Goal: Information Seeking & Learning: Learn about a topic

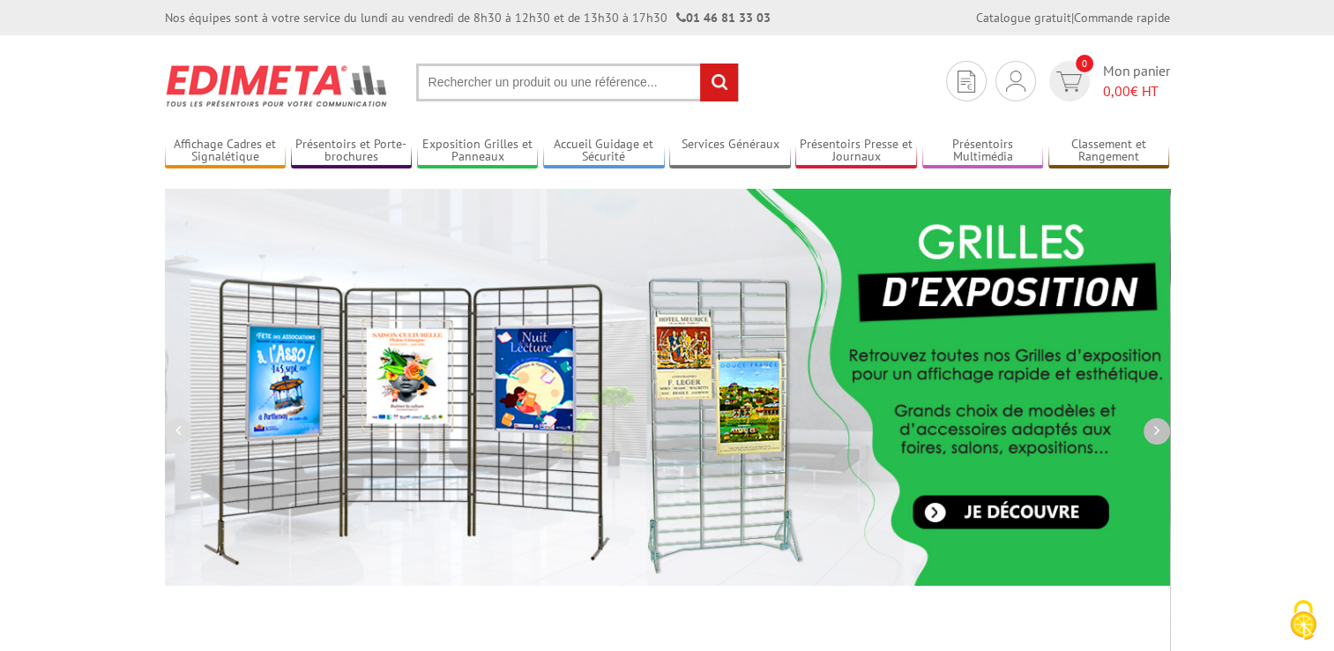
click at [1154, 425] on icon "button" at bounding box center [1156, 430] width 5 height 16
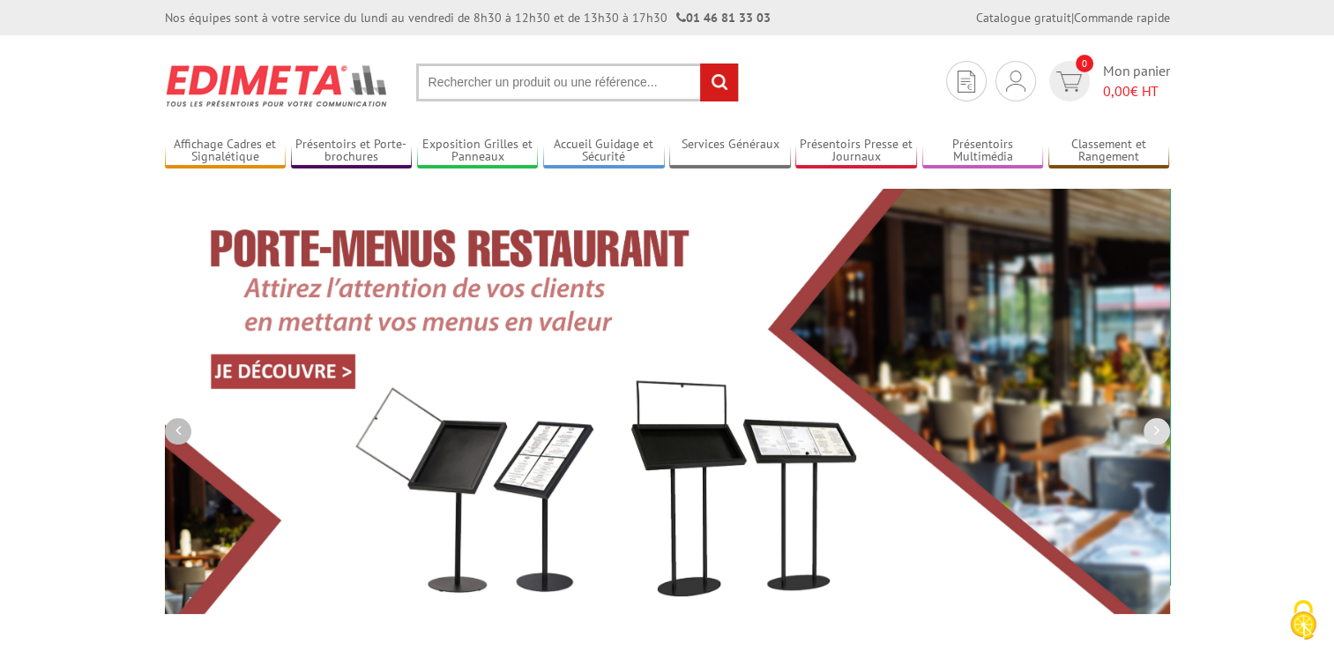
click at [175, 433] on icon "button" at bounding box center [177, 430] width 5 height 16
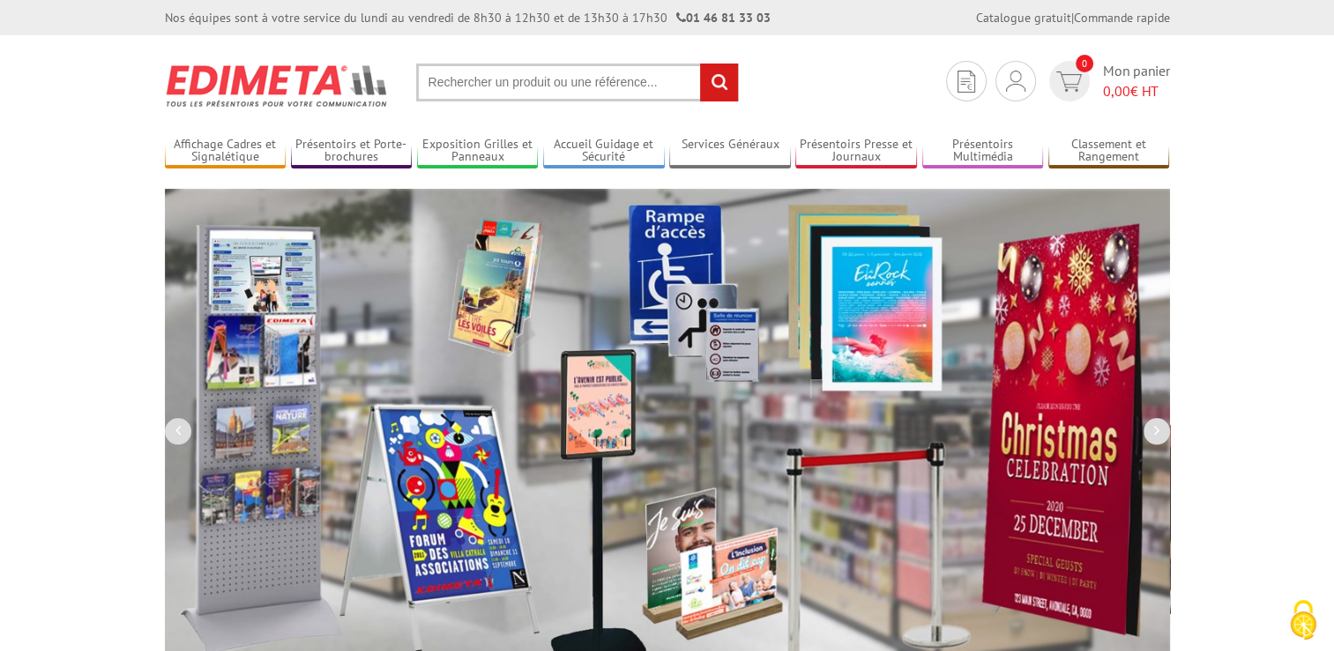
click at [249, 413] on img at bounding box center [667, 427] width 1005 height 476
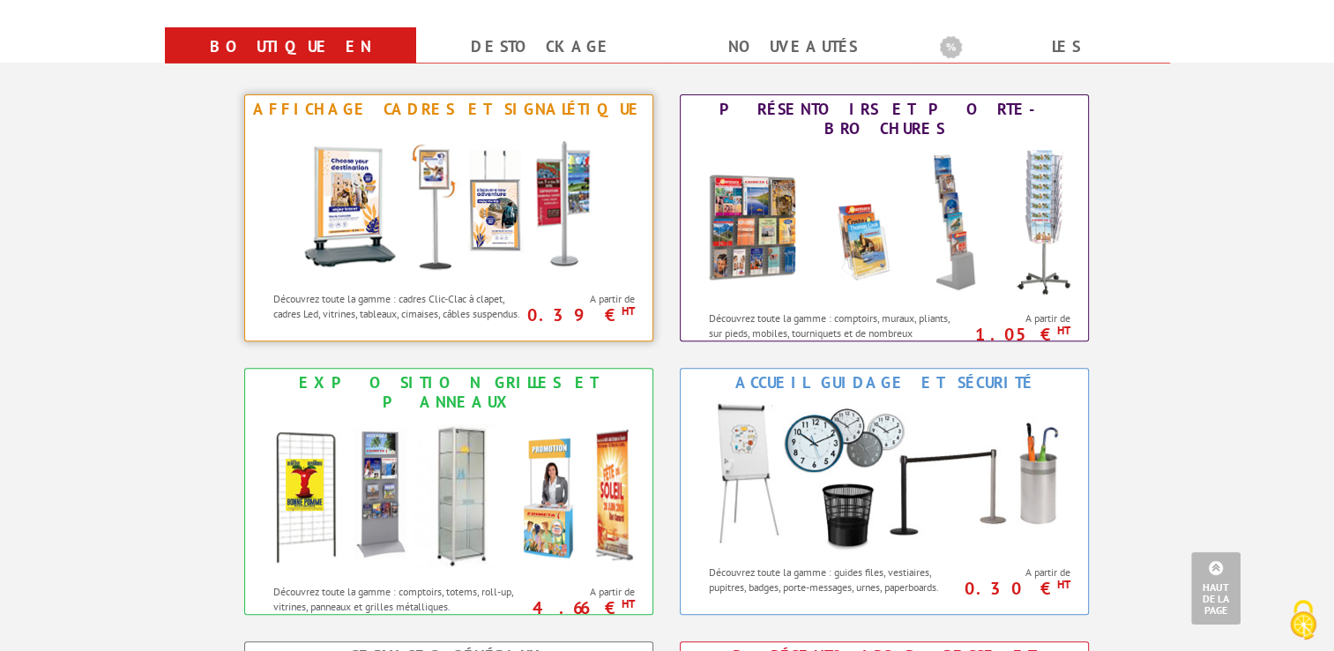
scroll to position [529, 0]
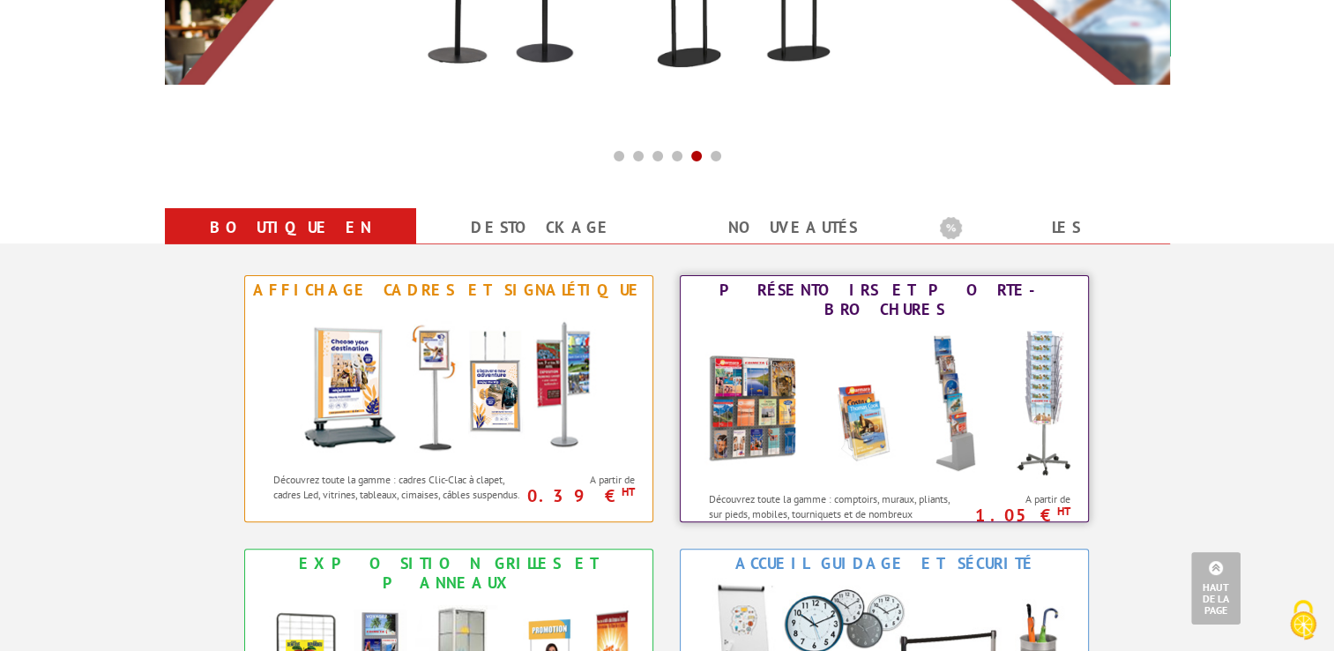
click at [778, 418] on img at bounding box center [884, 402] width 388 height 159
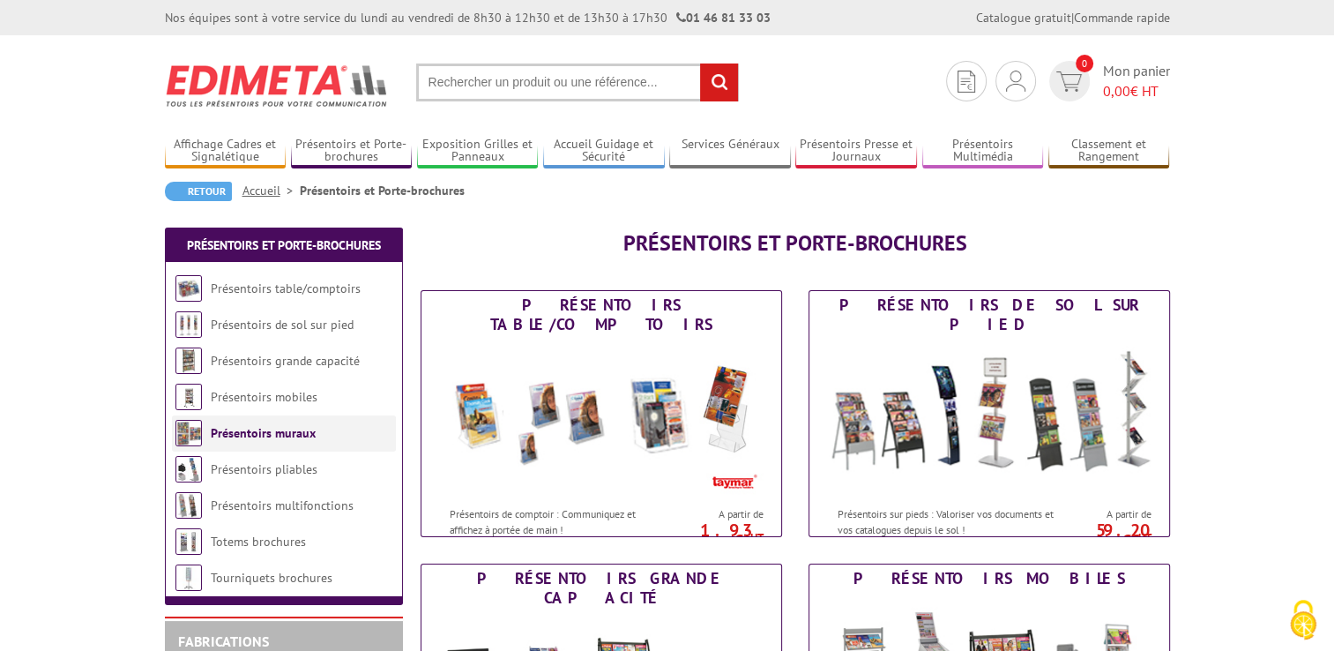
click at [268, 435] on link "Présentoirs muraux" at bounding box center [263, 433] width 105 height 16
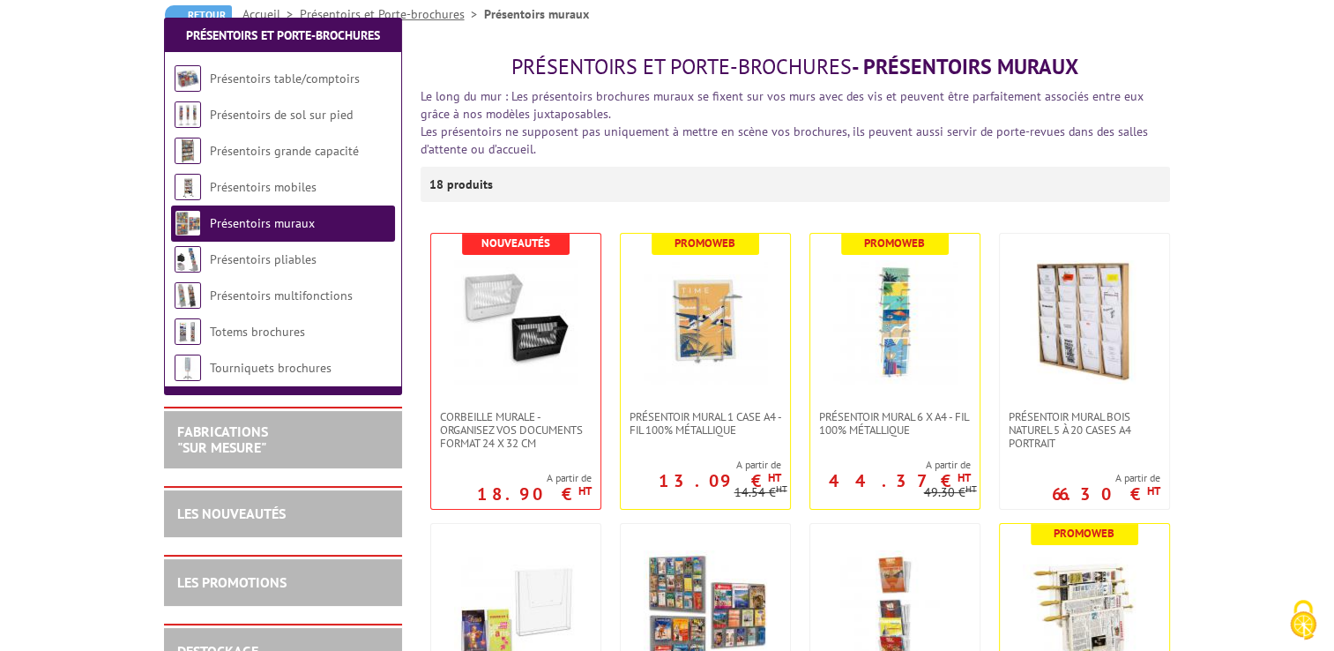
scroll to position [529, 0]
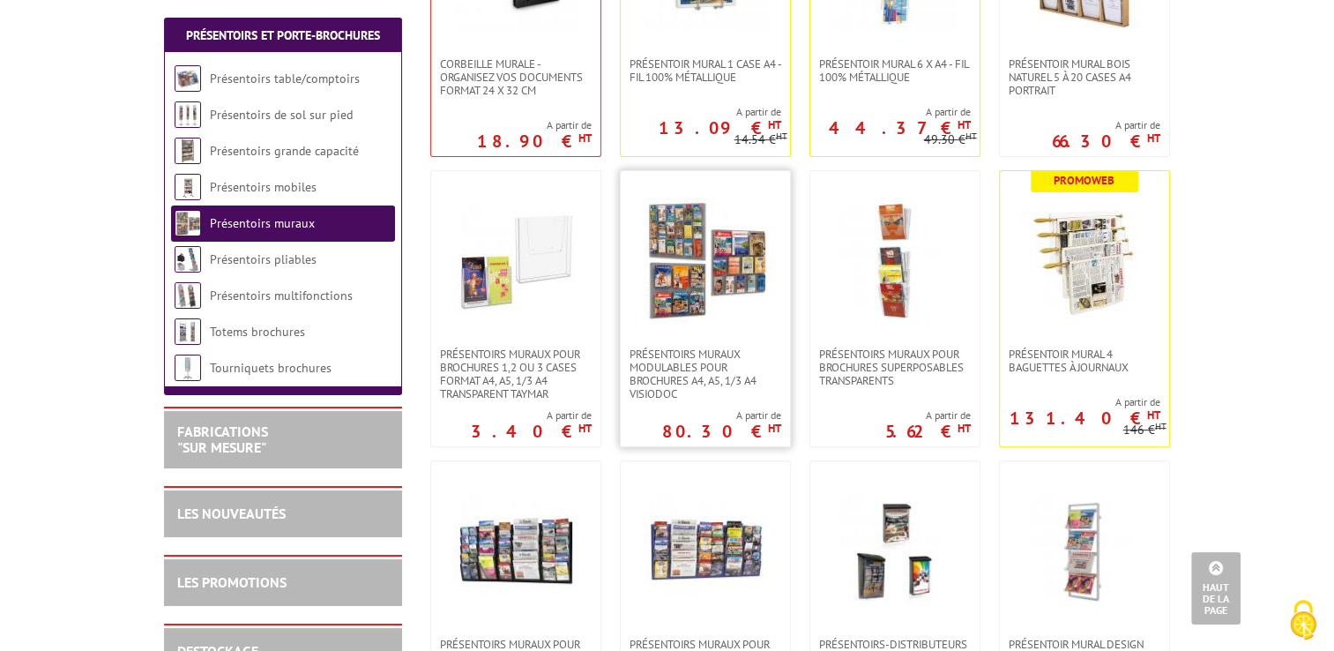
click at [697, 316] on img at bounding box center [704, 258] width 123 height 123
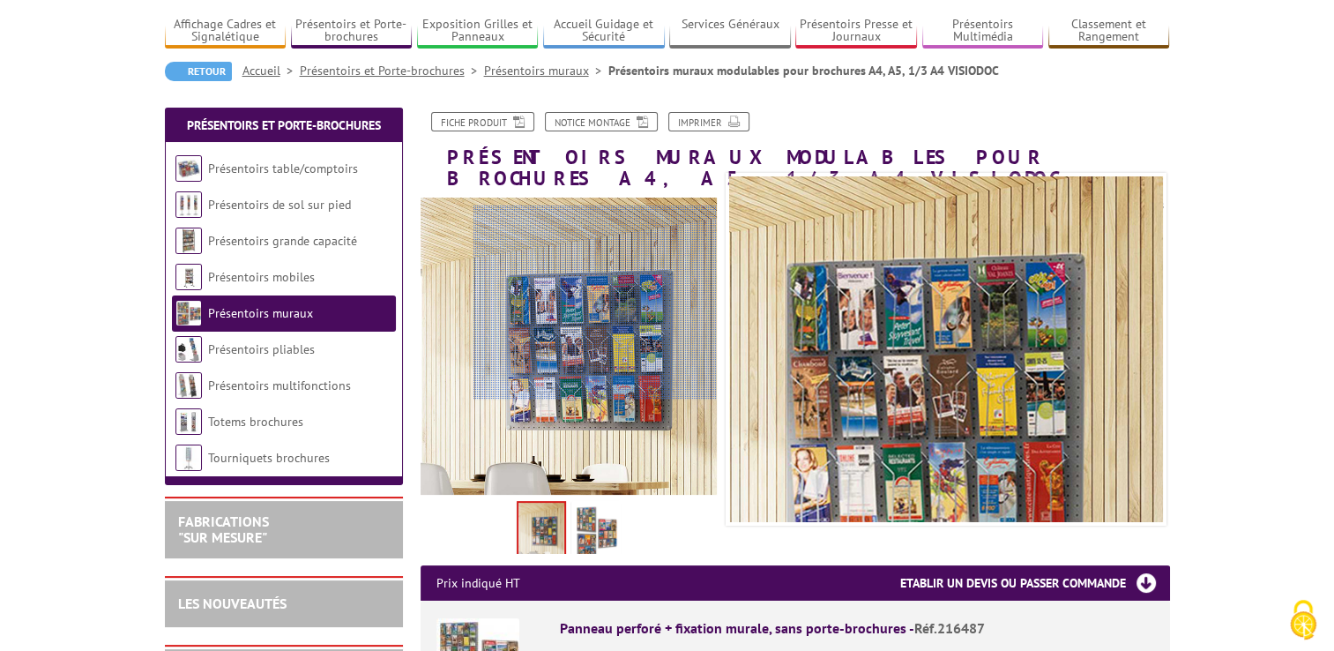
scroll to position [264, 0]
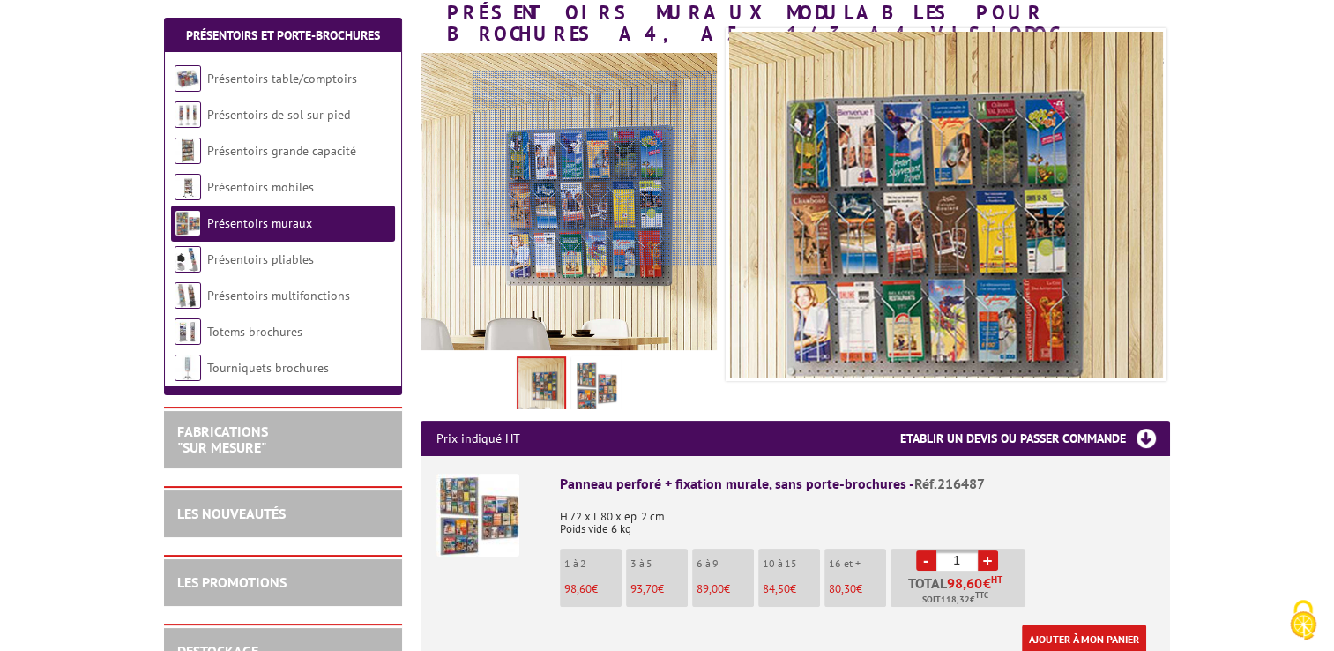
click at [621, 168] on div at bounding box center [594, 168] width 243 height 194
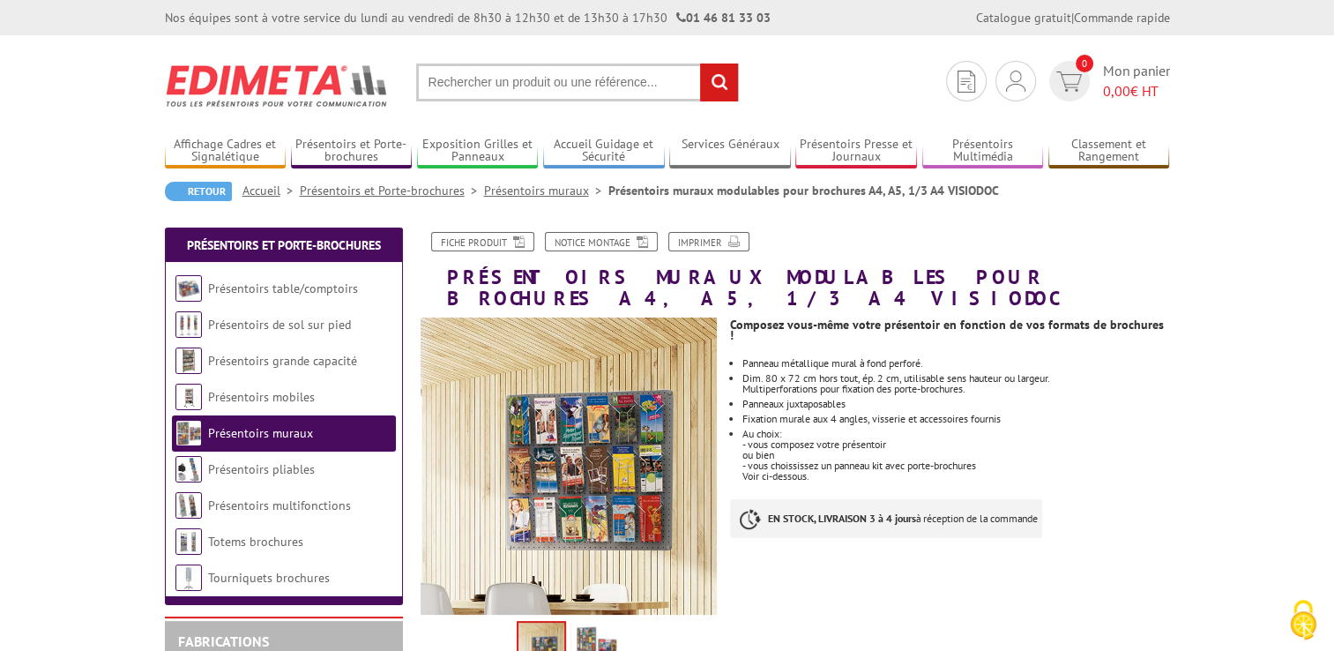
scroll to position [441, 0]
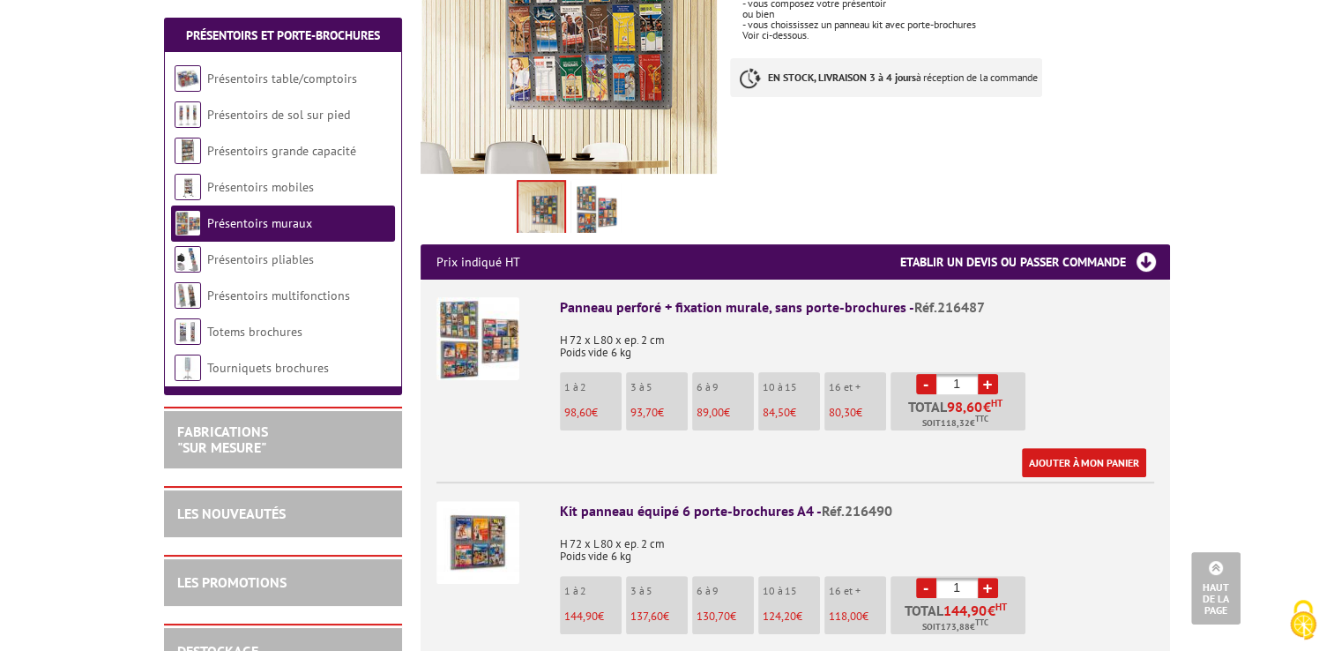
click at [489, 316] on img at bounding box center [477, 338] width 83 height 83
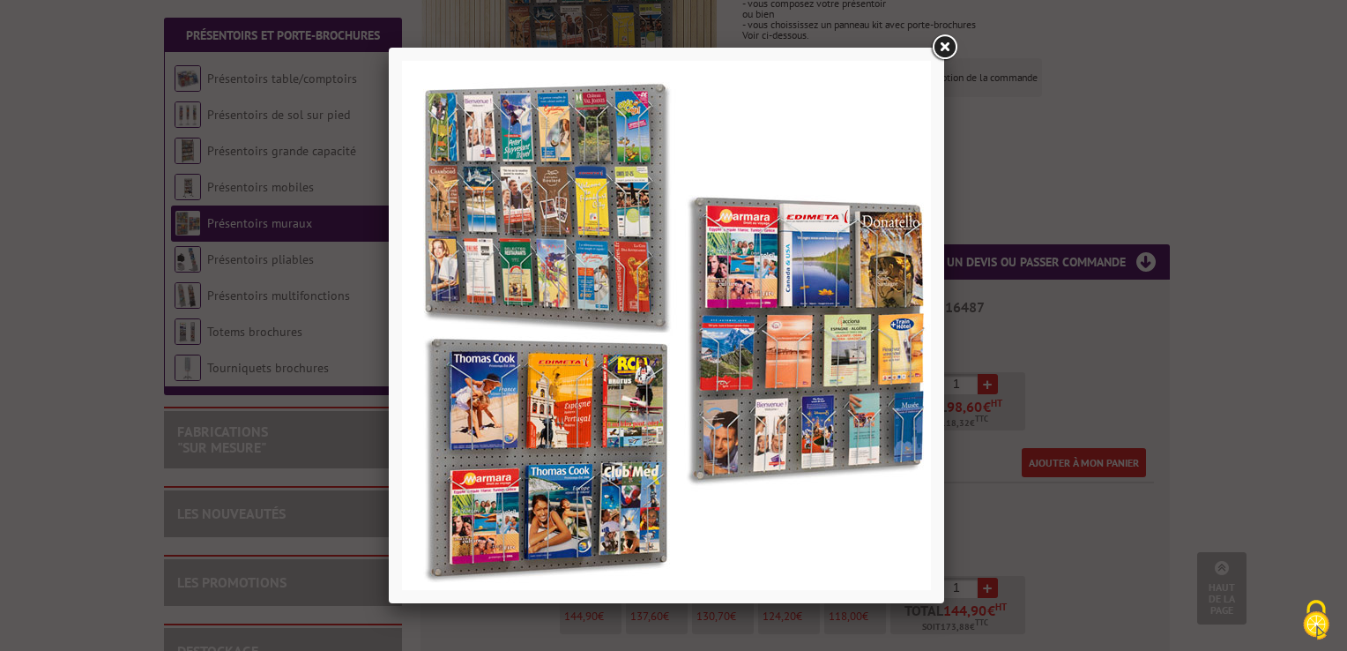
click at [921, 58] on div at bounding box center [666, 325] width 555 height 555
drag, startPoint x: 941, startPoint y: 51, endPoint x: 919, endPoint y: 56, distance: 22.5
click at [941, 51] on link at bounding box center [944, 48] width 32 height 32
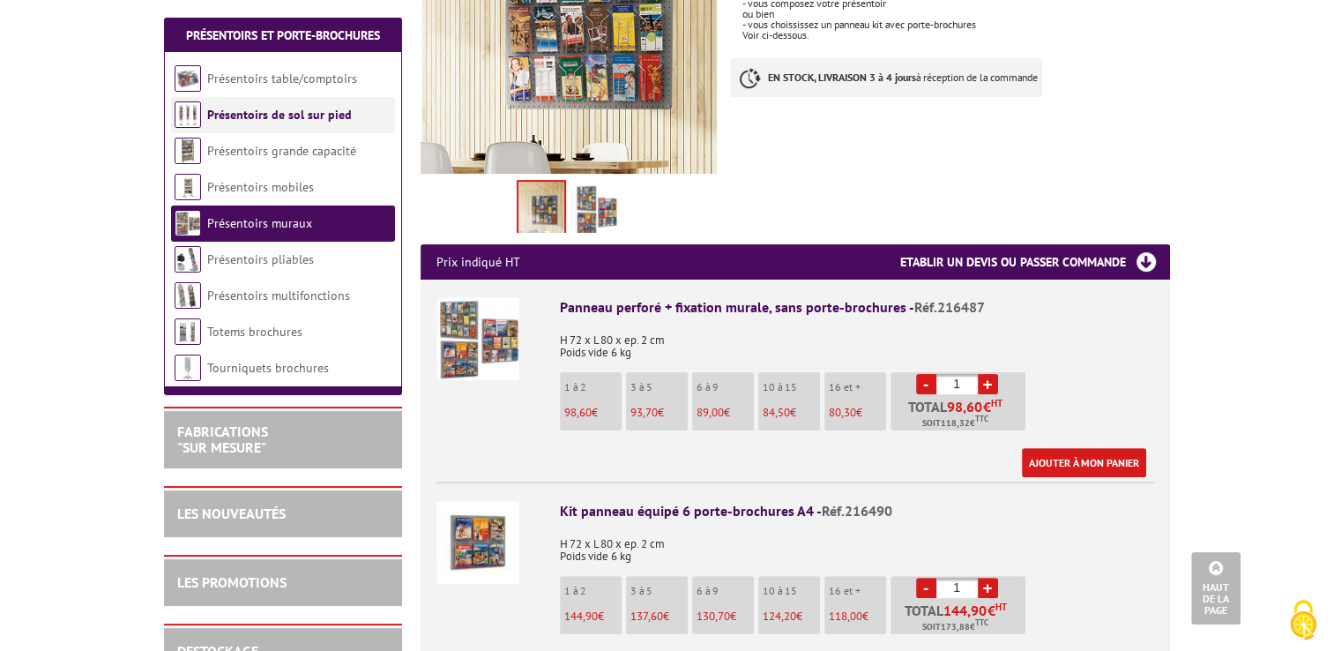
click at [319, 117] on link "Présentoirs de sol sur pied" at bounding box center [279, 115] width 145 height 16
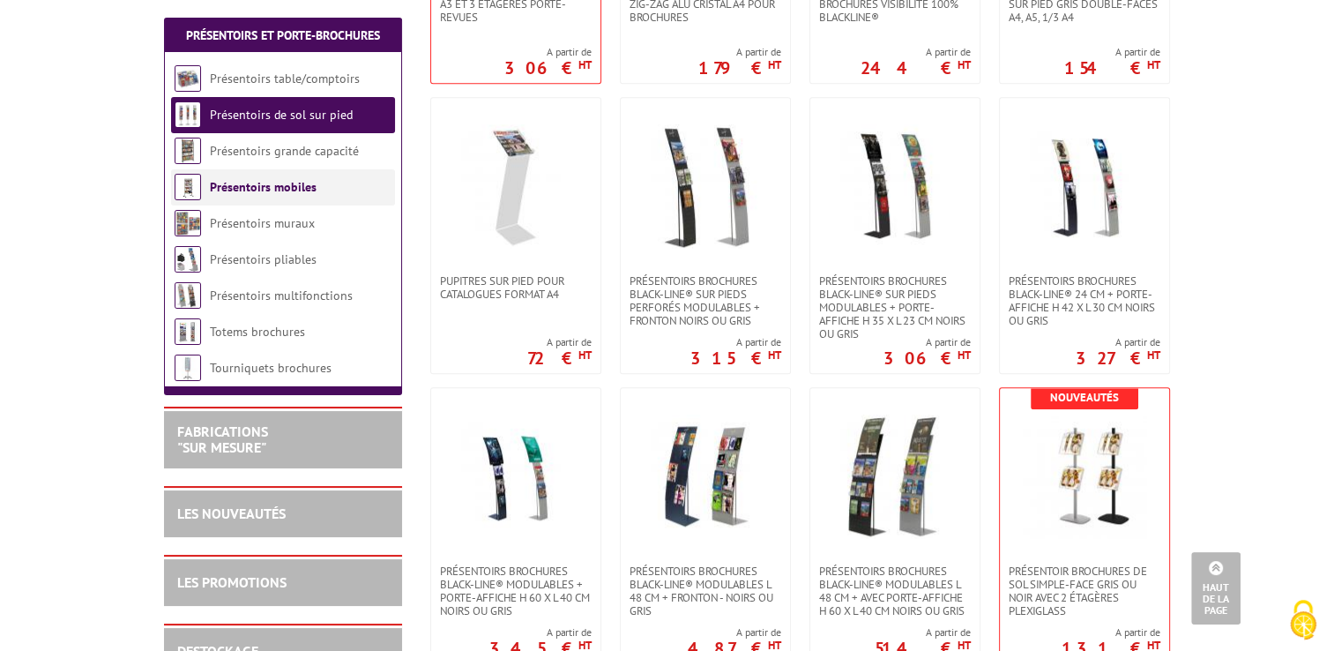
scroll to position [1675, 0]
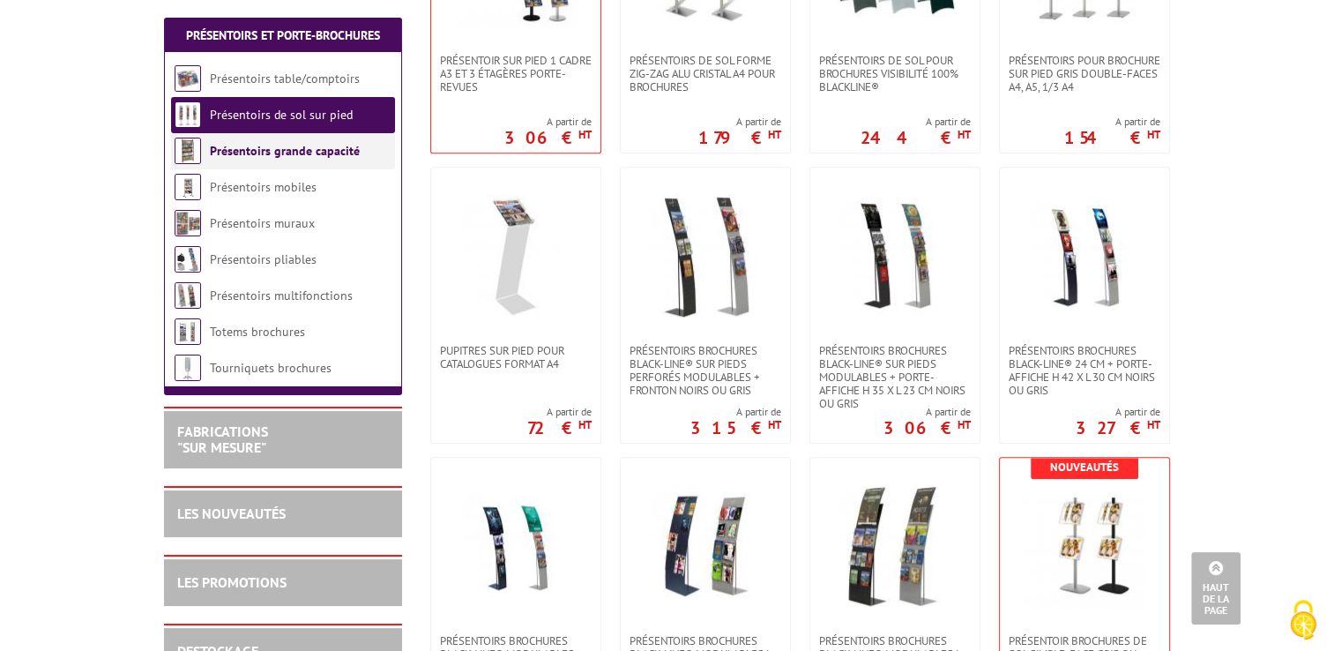
click at [289, 162] on li "Présentoirs grande capacité" at bounding box center [283, 151] width 224 height 36
click at [293, 151] on link "Présentoirs grande capacité" at bounding box center [285, 151] width 150 height 16
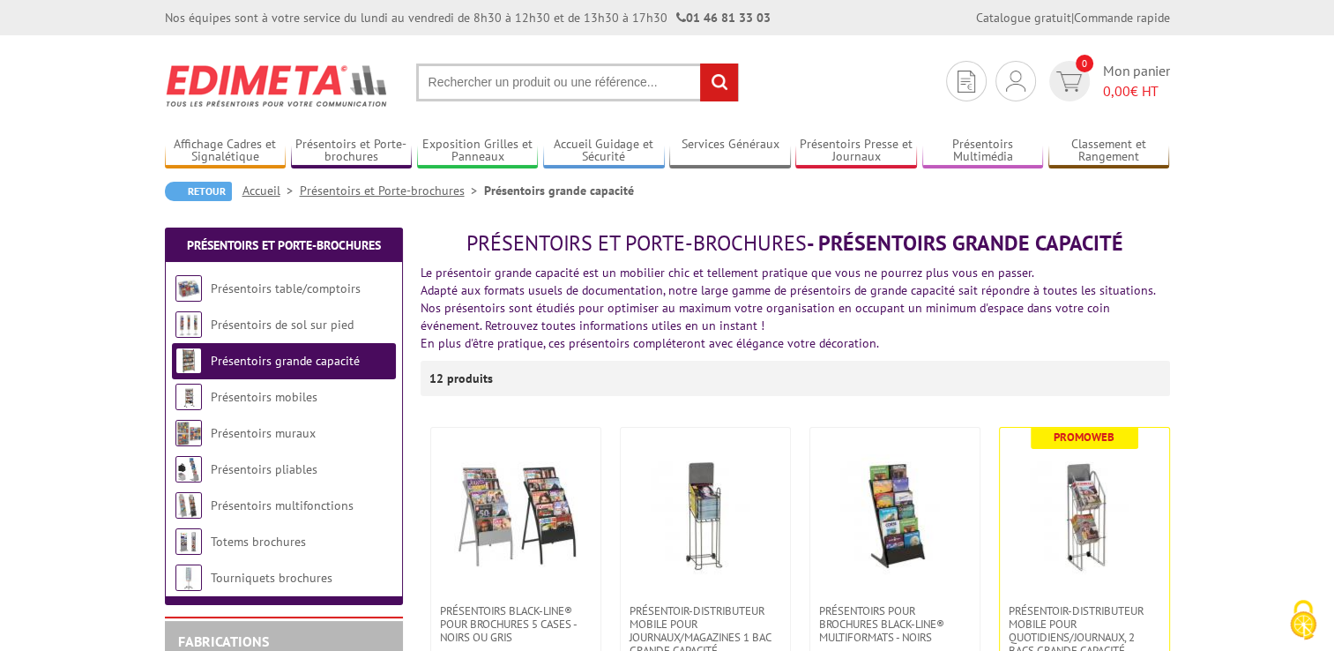
click at [253, 94] on img at bounding box center [277, 85] width 225 height 65
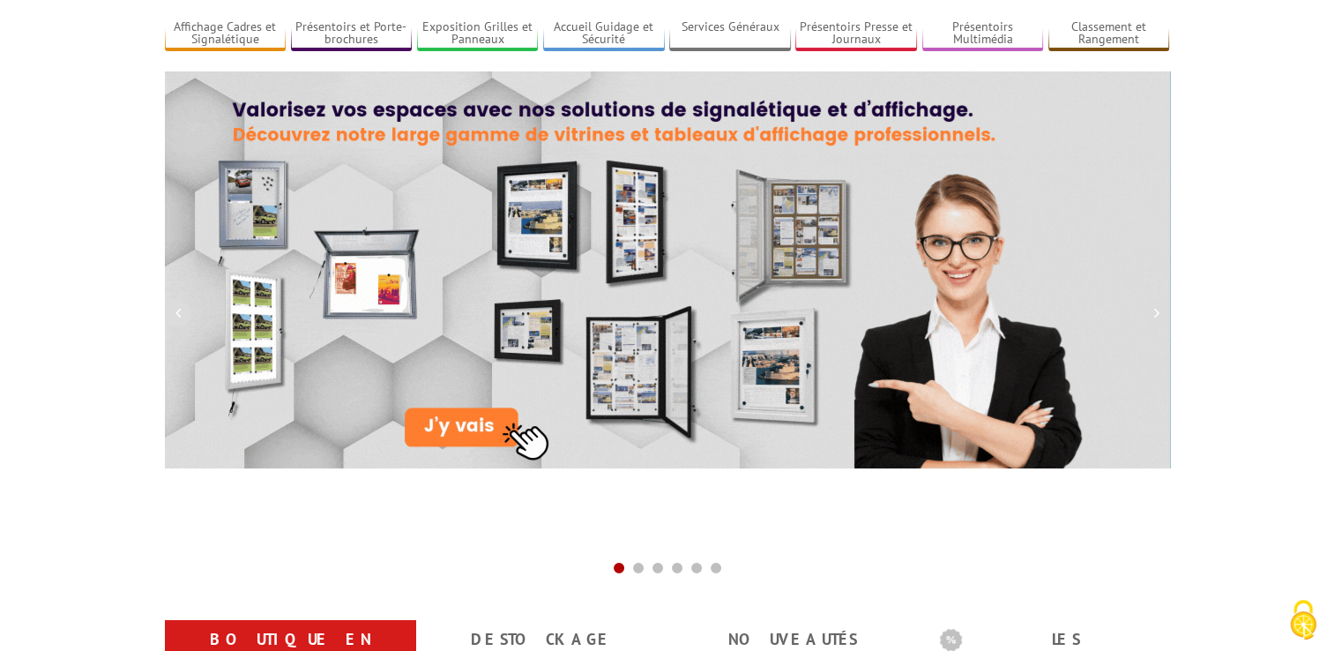
scroll to position [88, 0]
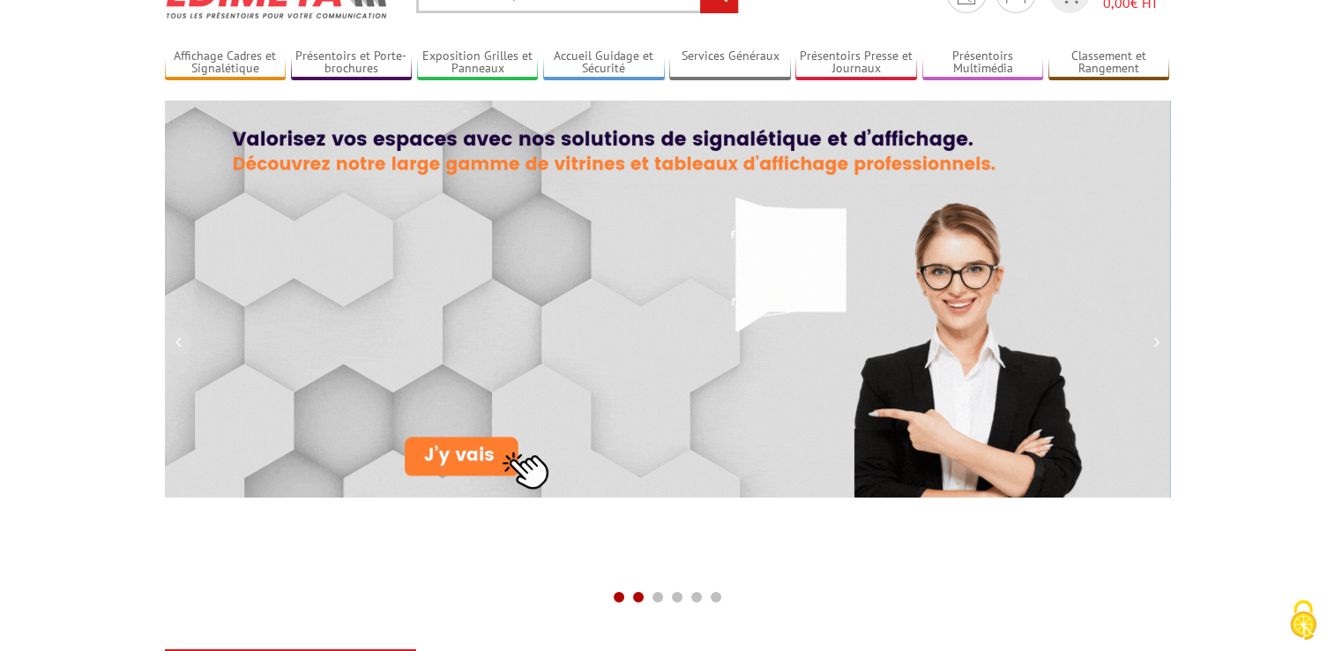
click at [638, 596] on span at bounding box center [638, 597] width 14 height 14
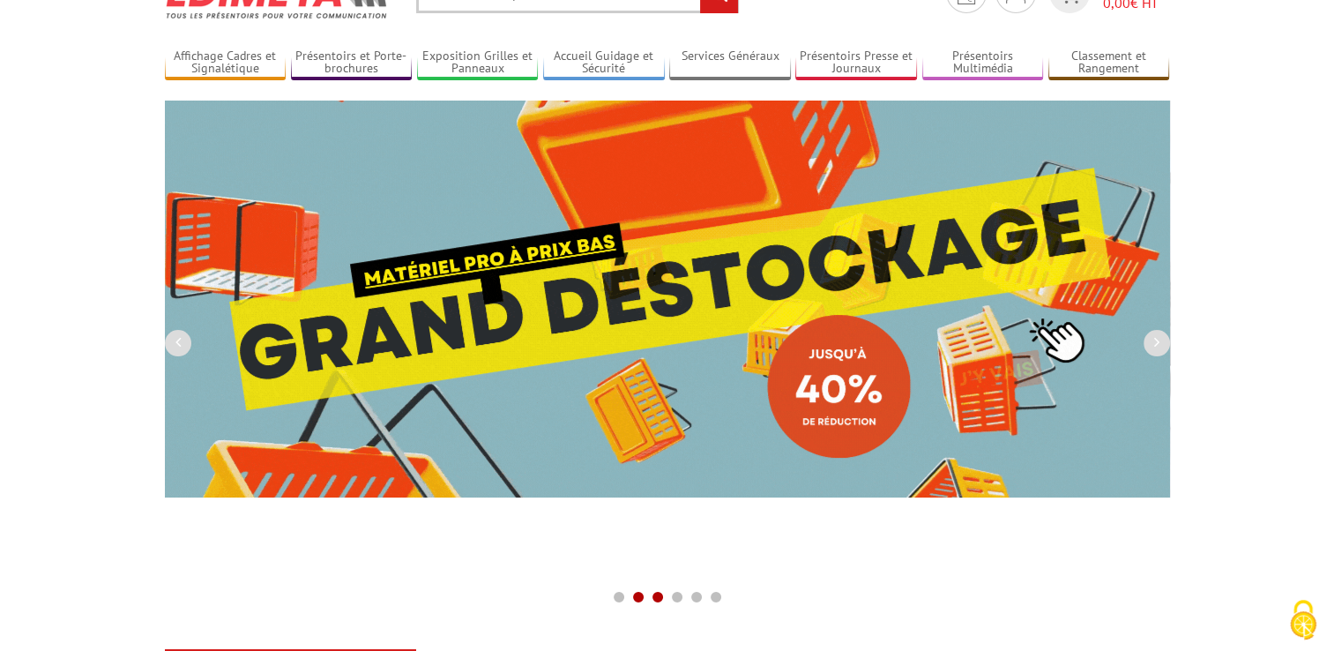
click at [656, 599] on span at bounding box center [658, 597] width 14 height 14
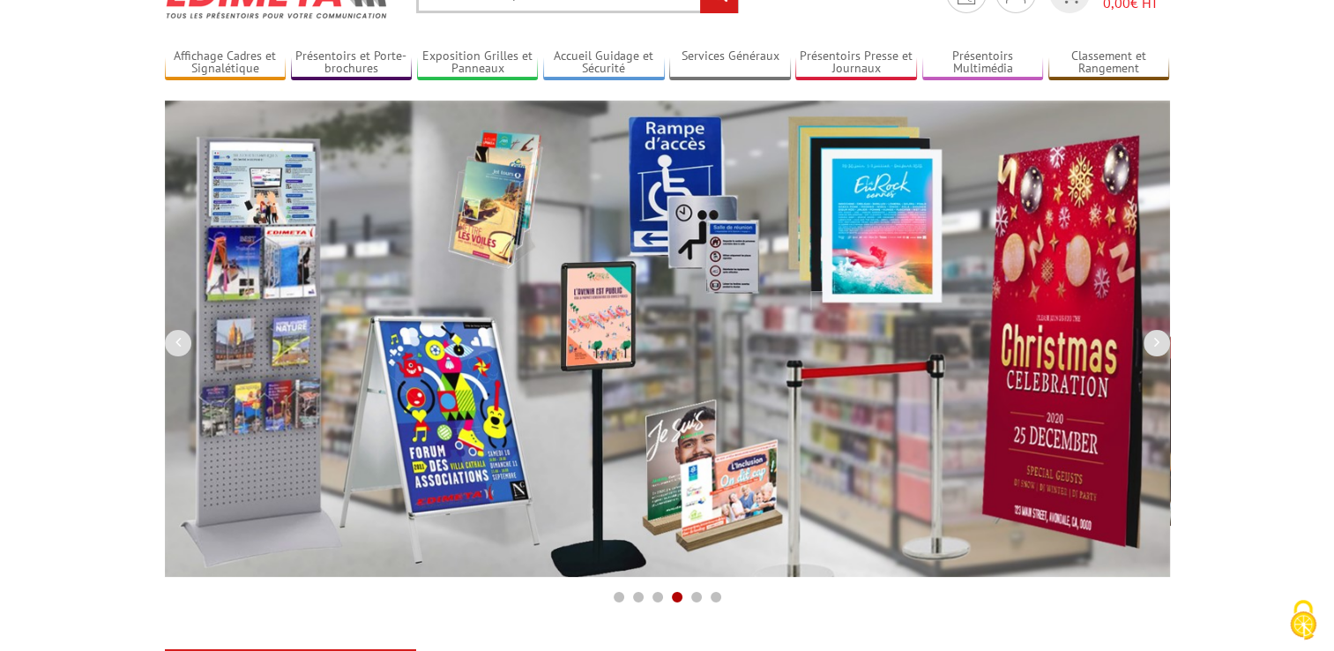
click at [258, 417] on img at bounding box center [667, 338] width 1005 height 476
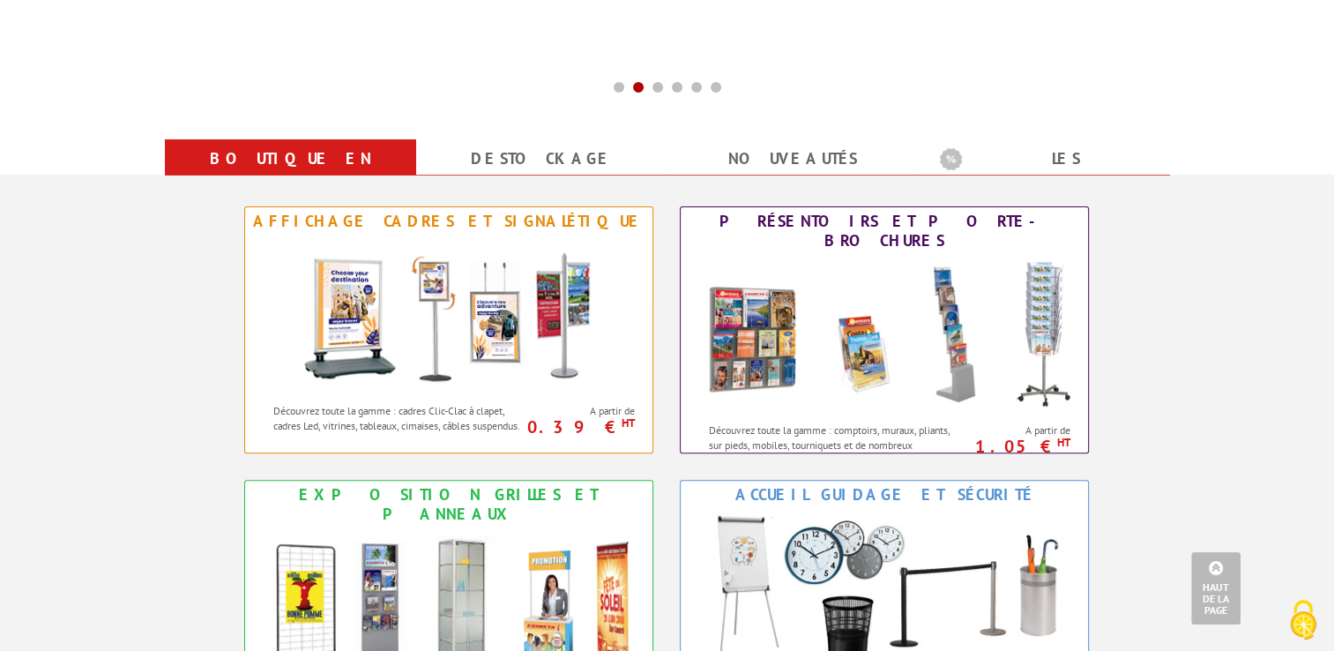
scroll to position [705, 0]
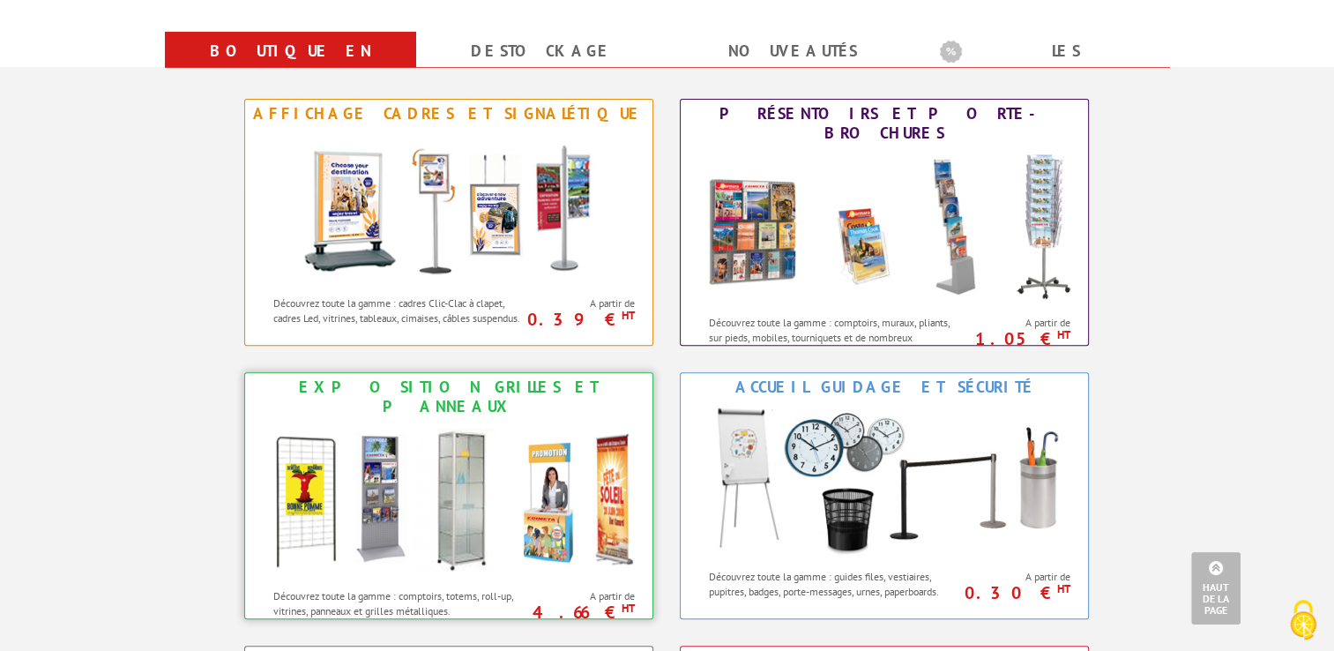
click at [346, 478] on img at bounding box center [449, 499] width 388 height 159
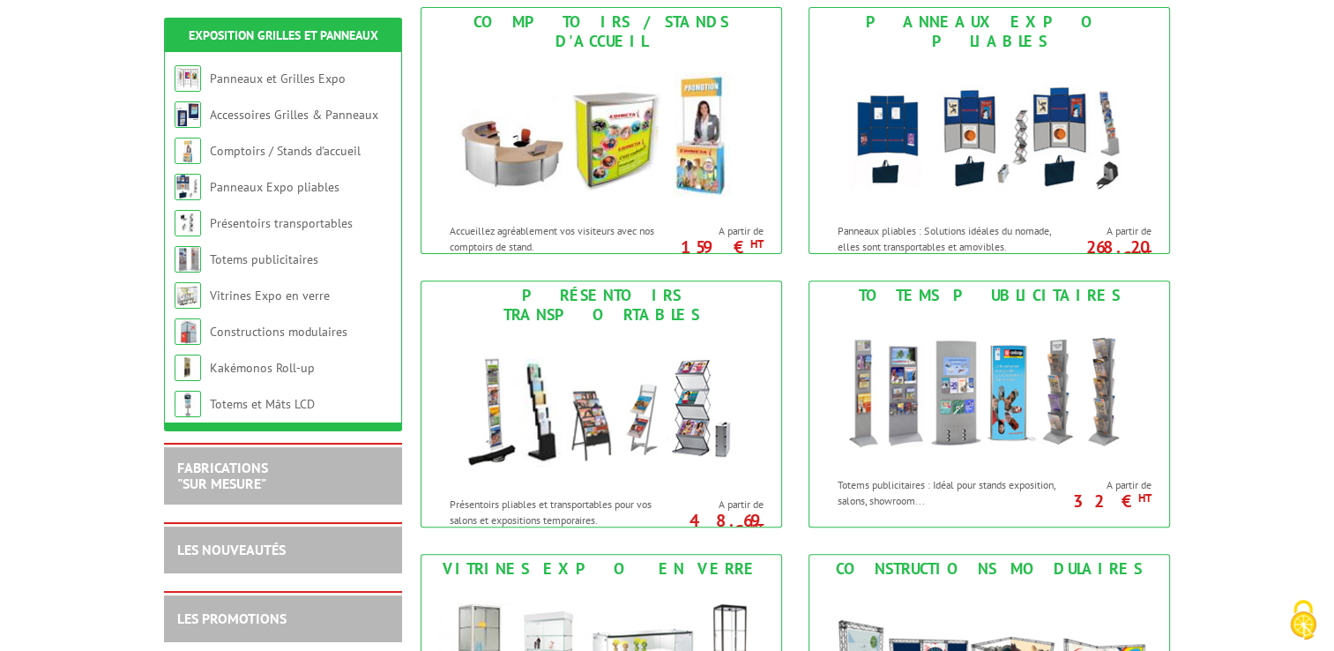
scroll to position [617, 0]
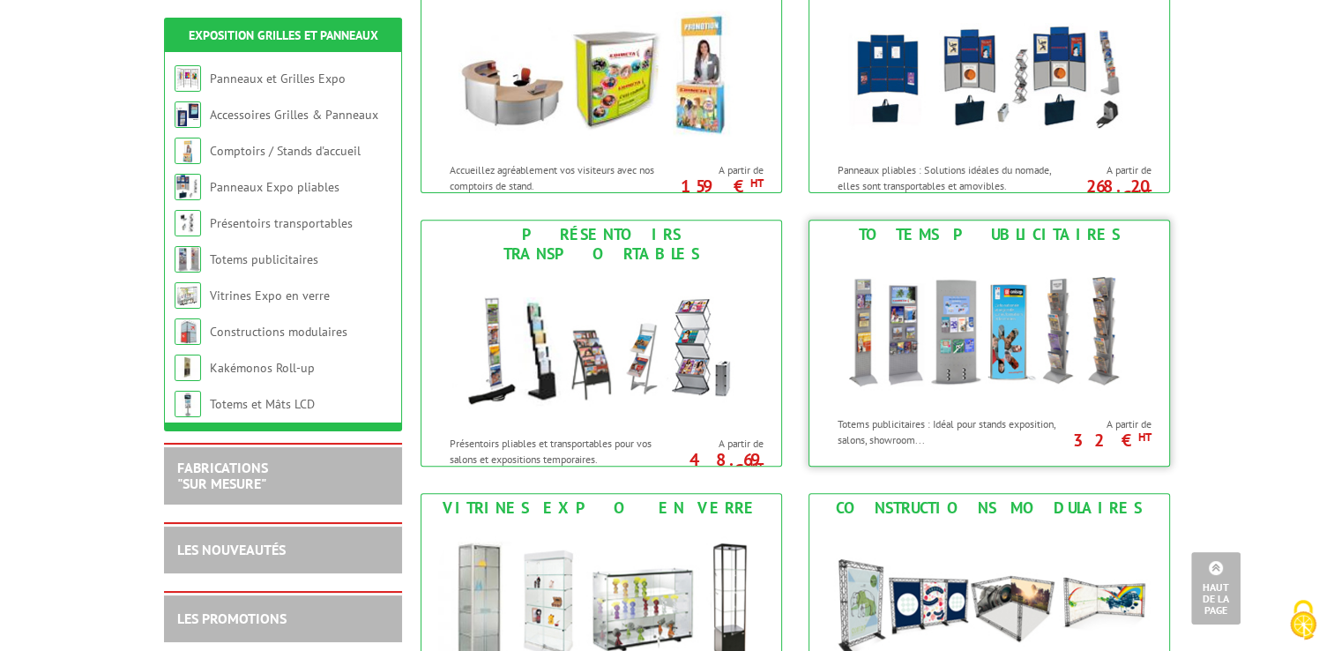
click at [981, 227] on div "Totems publicitaires" at bounding box center [989, 234] width 351 height 19
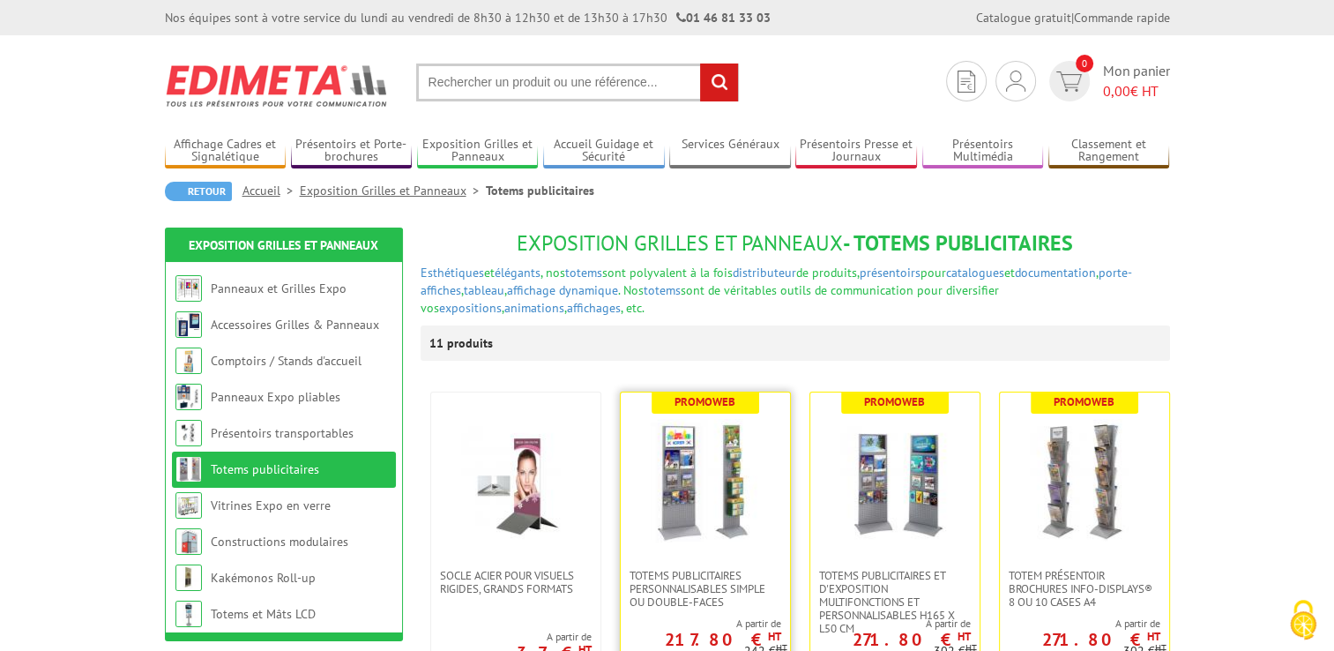
click at [700, 515] on img at bounding box center [704, 480] width 123 height 123
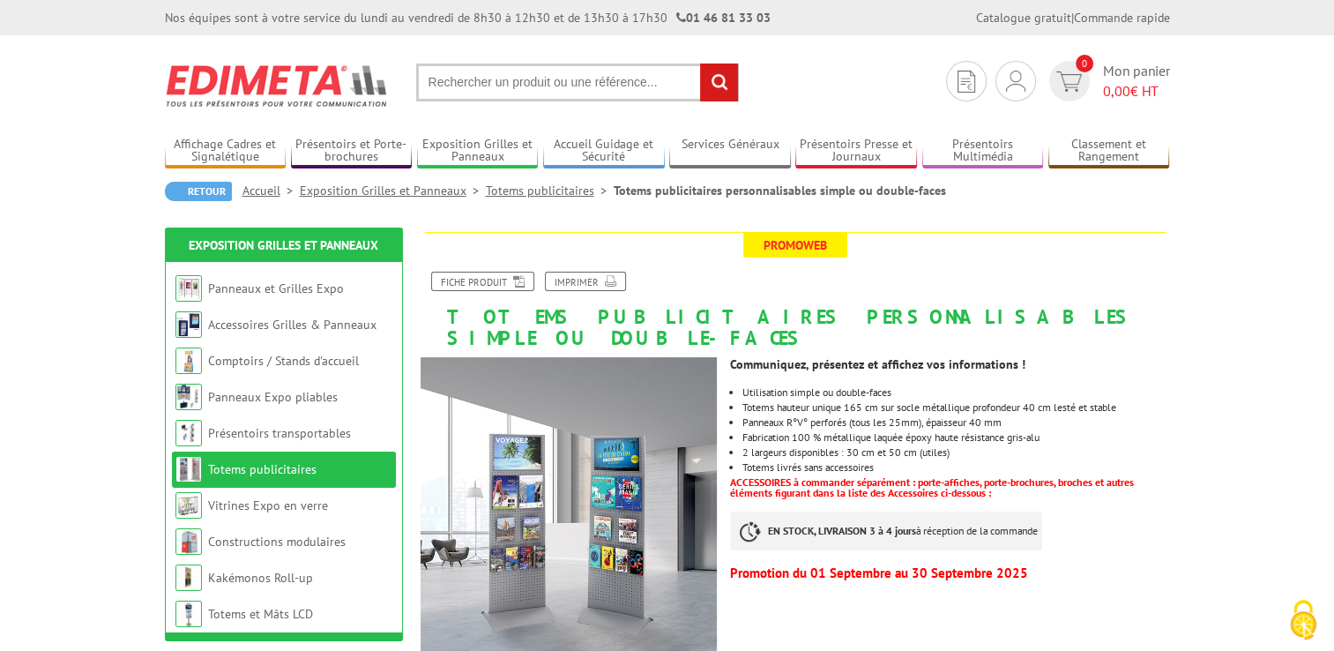
click at [524, 499] on img at bounding box center [568, 505] width 297 height 297
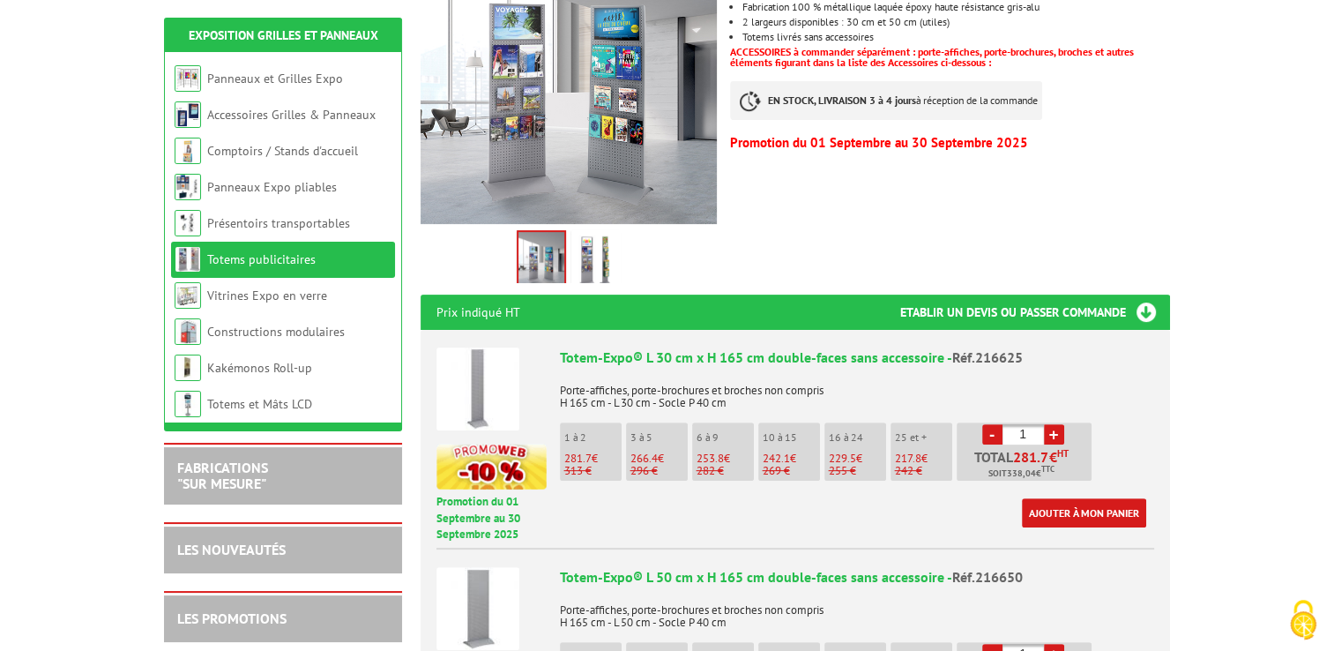
scroll to position [441, 0]
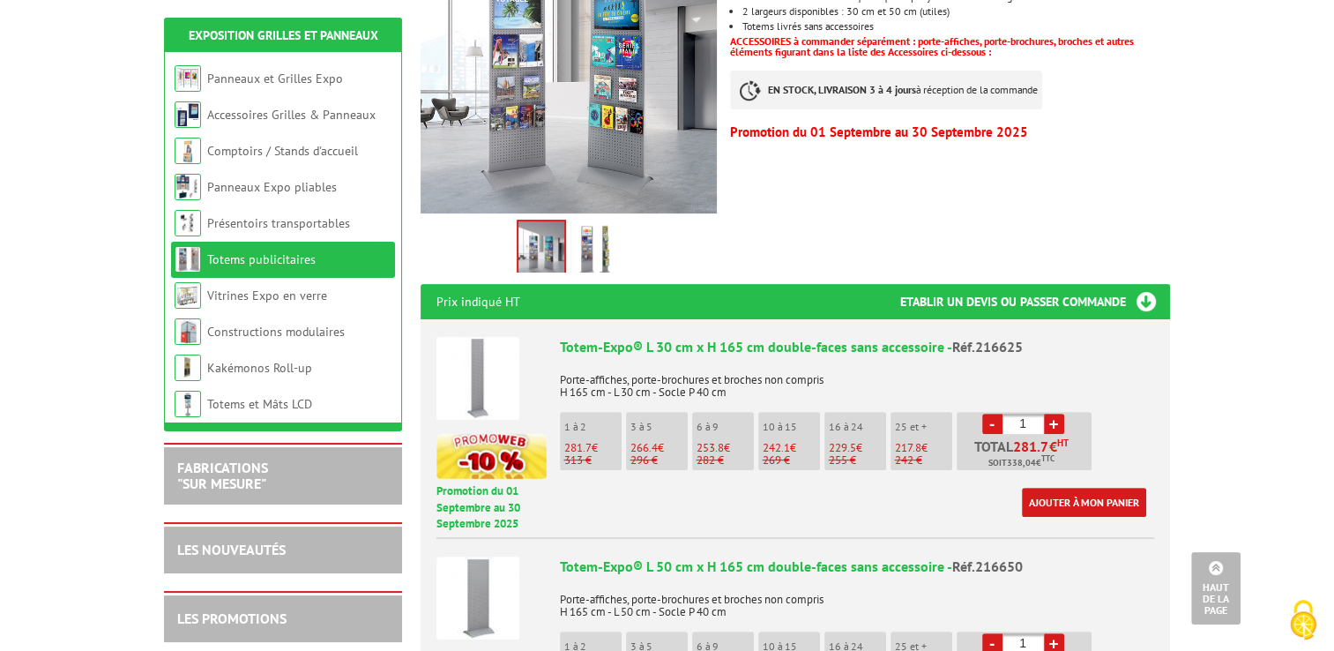
click at [580, 228] on img at bounding box center [596, 250] width 42 height 55
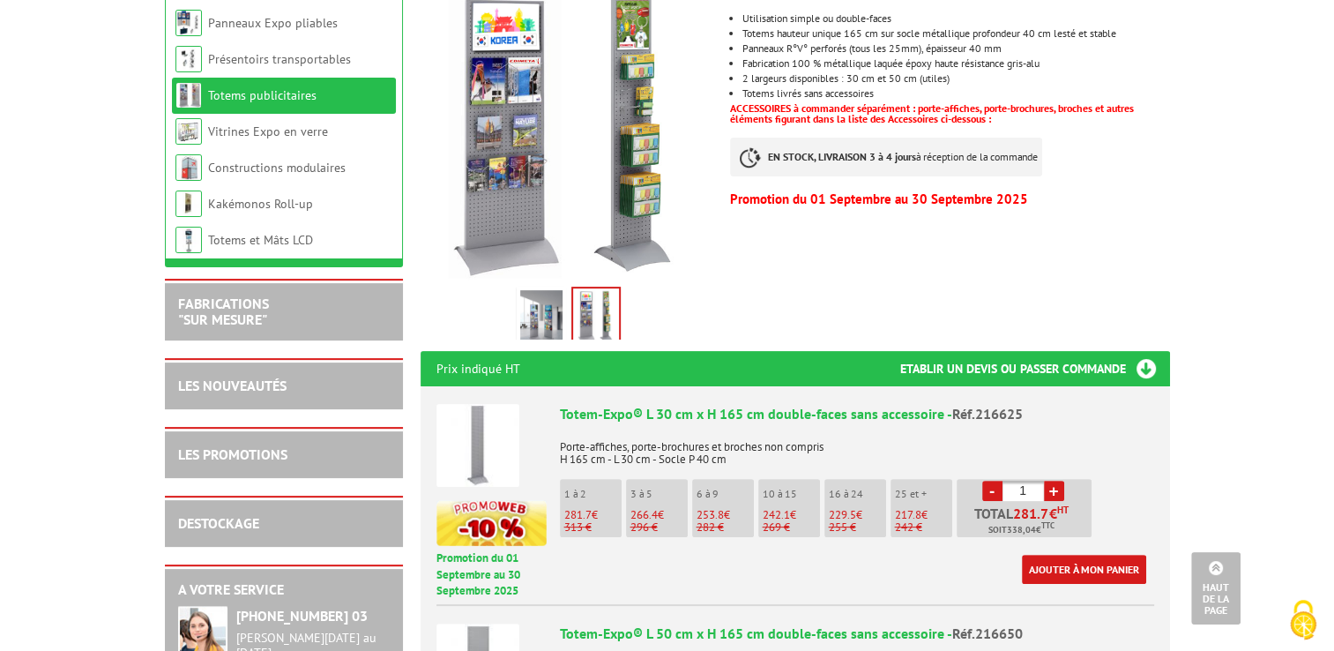
scroll to position [88, 0]
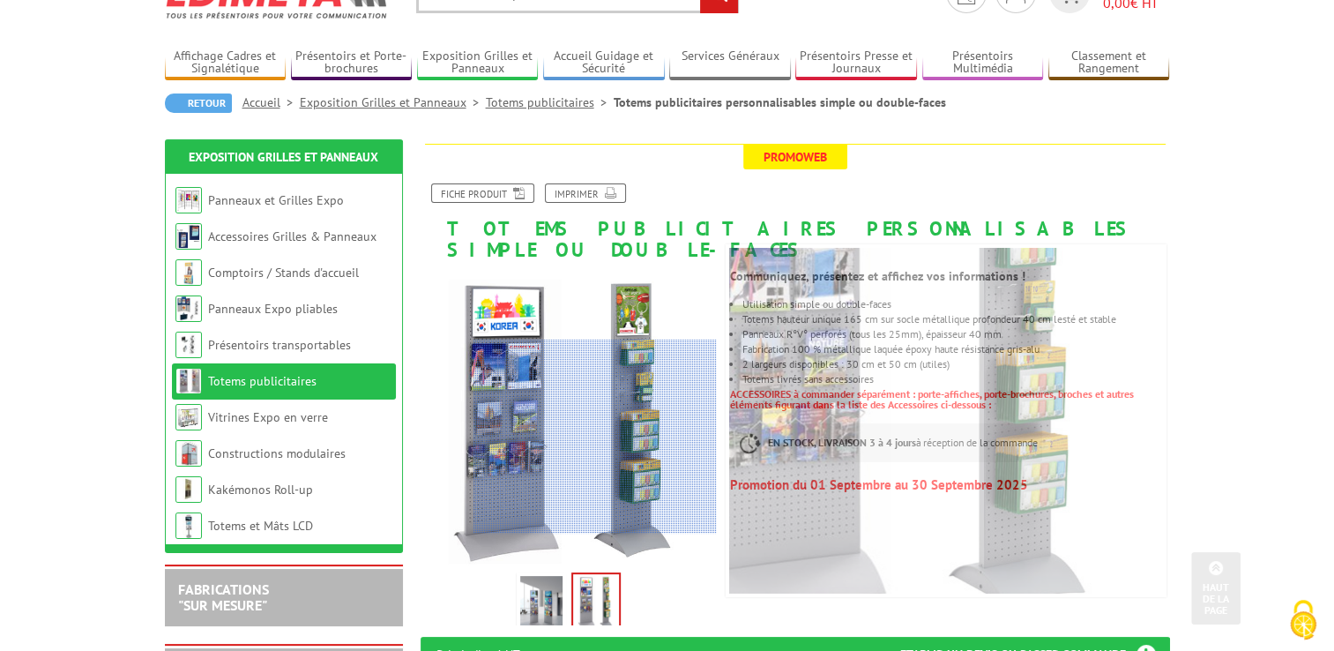
click at [678, 371] on div at bounding box center [594, 436] width 243 height 194
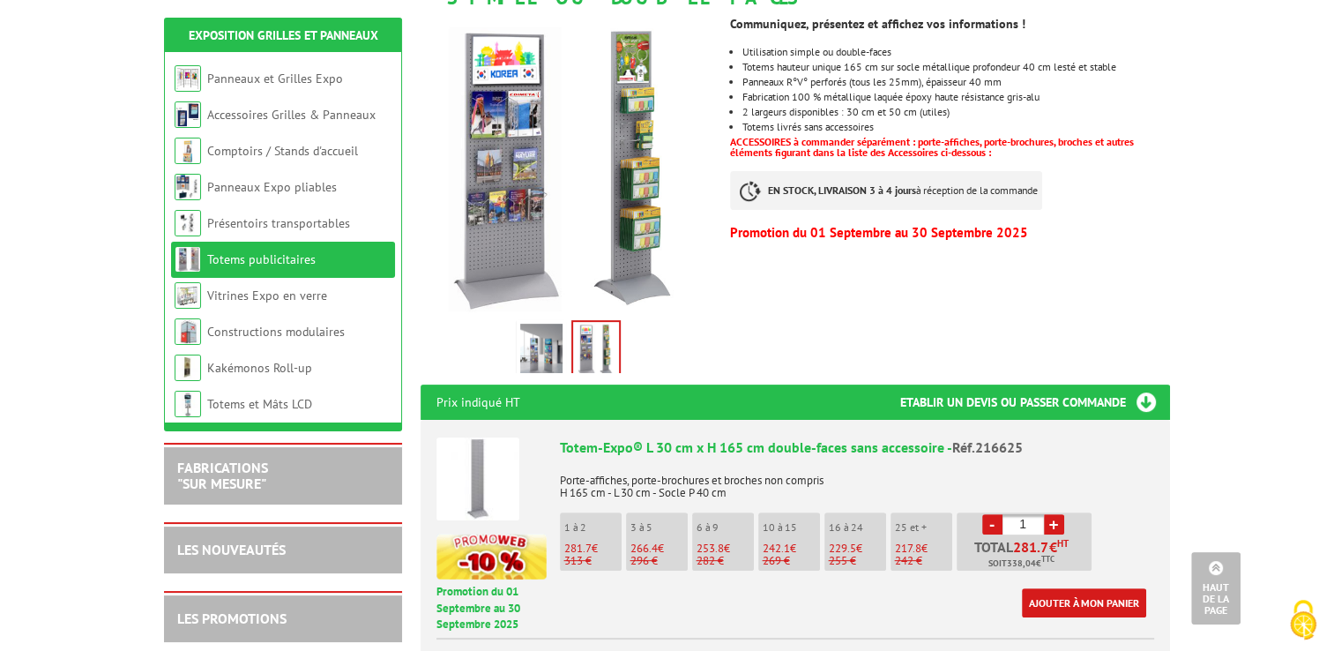
scroll to position [304, 0]
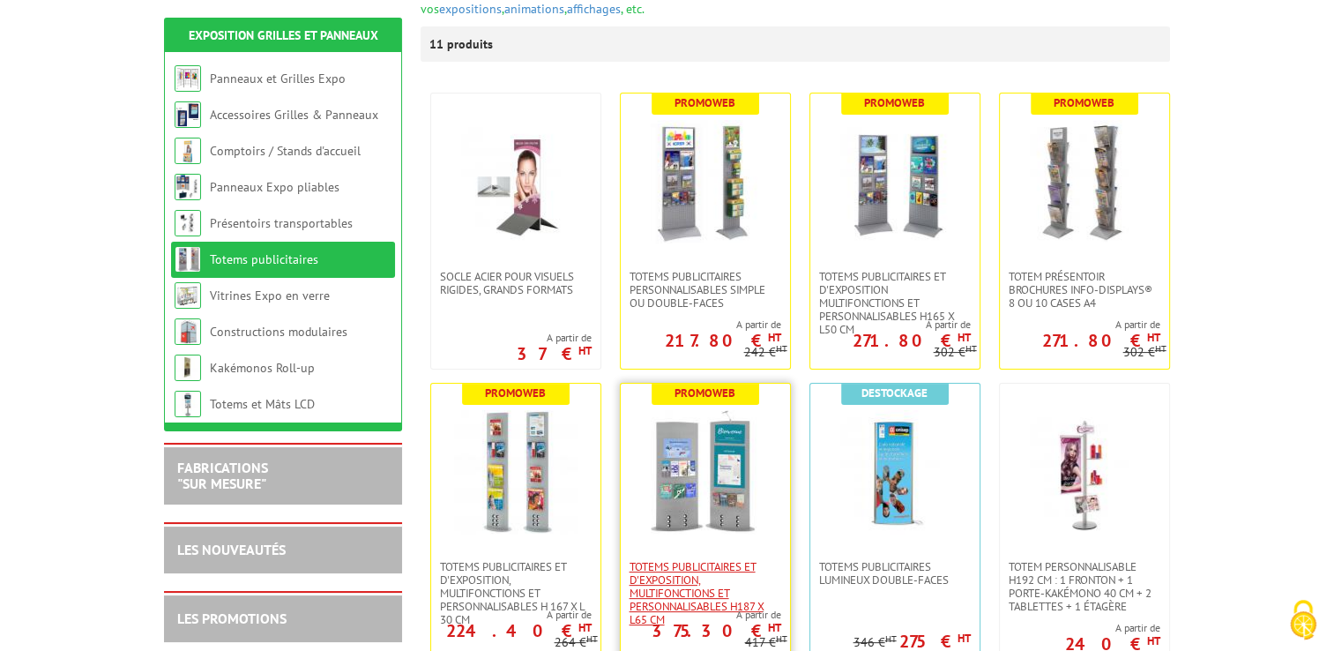
scroll to position [441, 0]
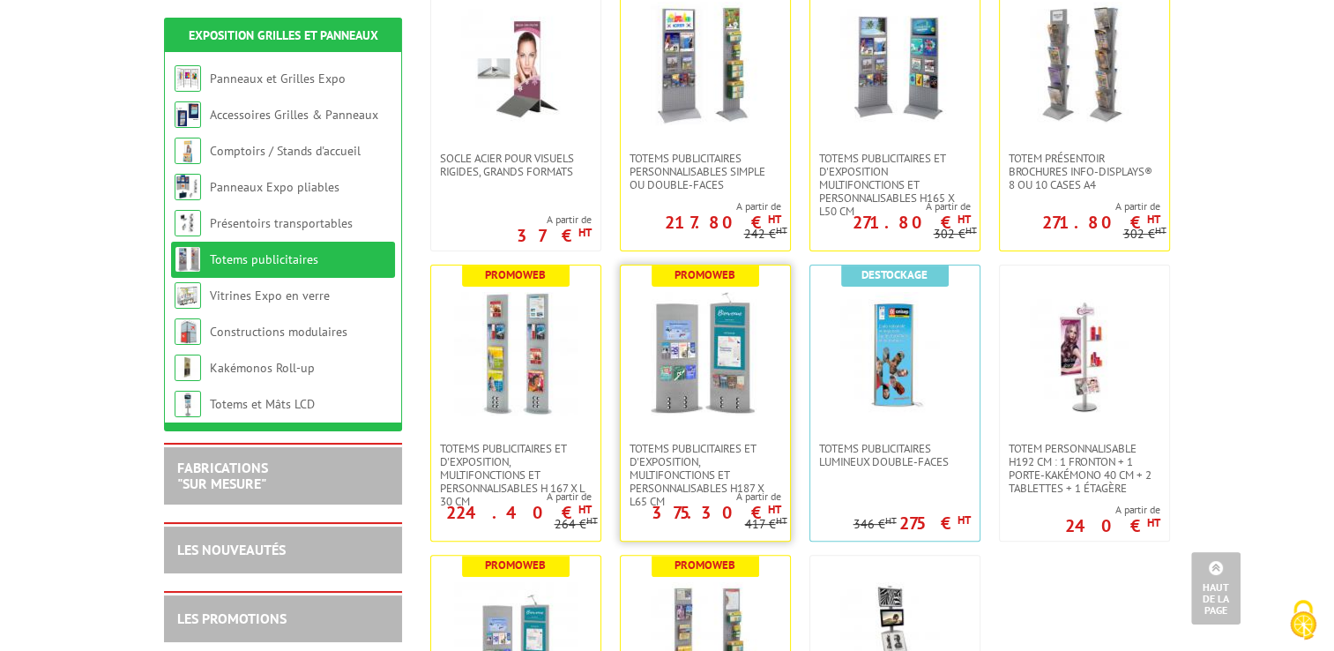
click at [673, 332] on img at bounding box center [704, 353] width 123 height 123
